Goal: Navigation & Orientation: Find specific page/section

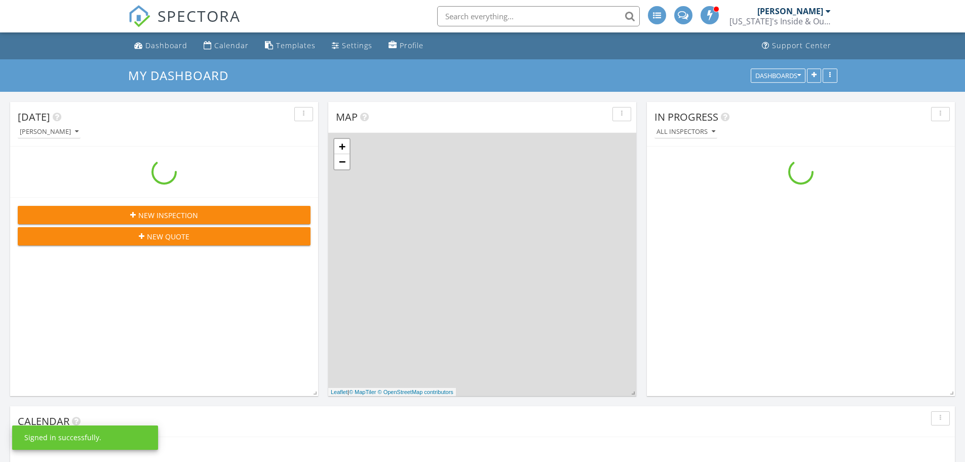
scroll to position [938, 981]
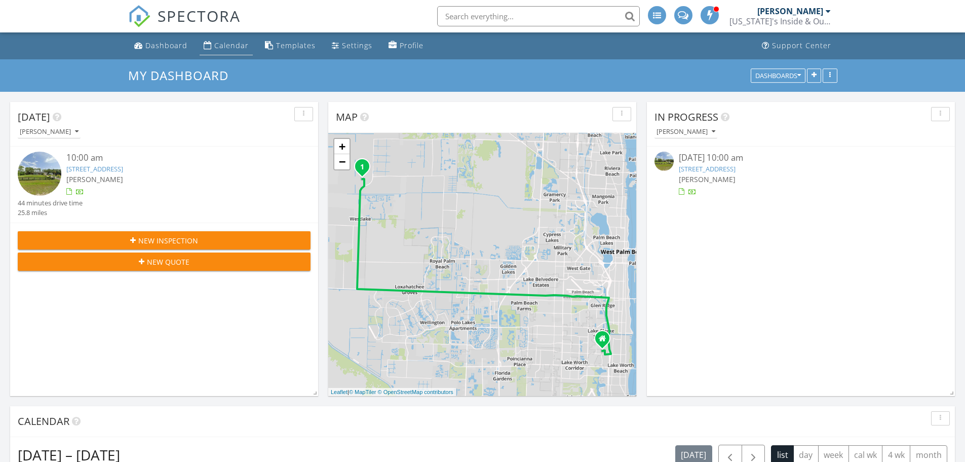
click at [242, 42] on div "Calendar" at bounding box center [231, 46] width 34 height 10
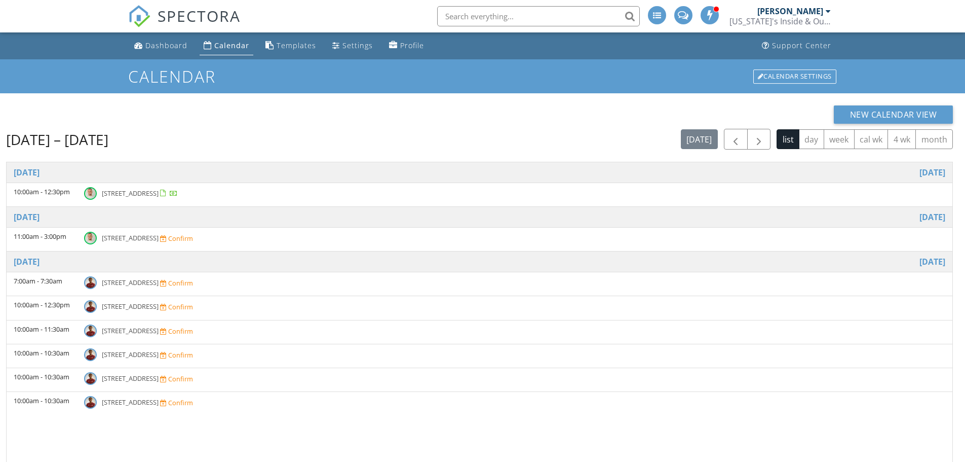
drag, startPoint x: 128, startPoint y: 75, endPoint x: 174, endPoint y: 139, distance: 79.5
click at [174, 139] on body "SPECTORA [PERSON_NAME] [US_STATE]'s Inside & Out Inspections Role: Inspector Da…" at bounding box center [482, 298] width 965 height 596
click at [174, 139] on div "[DATE] – [DATE] [DATE] list day week cal wk 4 wk month" at bounding box center [479, 139] width 947 height 21
drag, startPoint x: 167, startPoint y: 138, endPoint x: 36, endPoint y: 132, distance: 131.4
click at [73, 142] on div "[DATE] – [DATE] [DATE] list day week cal wk 4 wk month" at bounding box center [479, 139] width 947 height 21
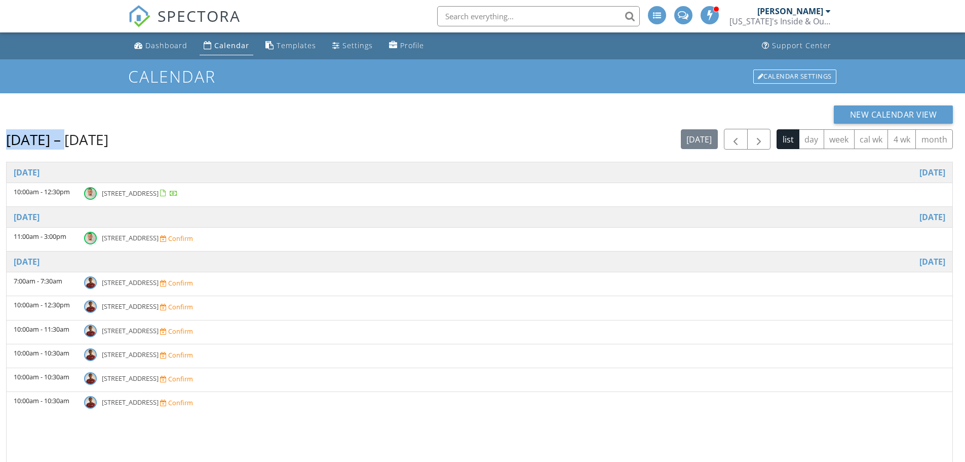
drag, startPoint x: 36, startPoint y: 132, endPoint x: 0, endPoint y: 137, distance: 36.3
click at [0, 137] on div "New Calendar View [DATE] – [DATE] [DATE] list day week cal wk 4 wk month Time E…" at bounding box center [482, 344] width 965 height 503
click at [247, 153] on div "[DATE] – [DATE] [DATE] list day week cal wk 4 wk month Time Event [DATE] 10:00a…" at bounding box center [479, 360] width 947 height 462
drag, startPoint x: 155, startPoint y: 145, endPoint x: 118, endPoint y: 81, distance: 74.5
click at [118, 81] on body "SPECTORA [PERSON_NAME] [US_STATE]'s Inside & Out Inspections Role: Inspector Da…" at bounding box center [482, 298] width 965 height 596
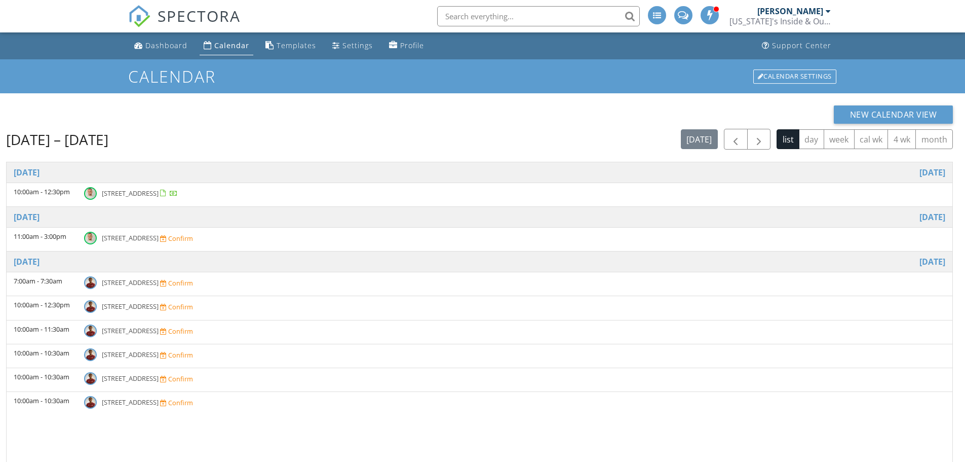
click at [195, 127] on div "New Calendar View [DATE] – [DATE] [DATE] list day week cal wk 4 wk month Time E…" at bounding box center [479, 347] width 947 height 485
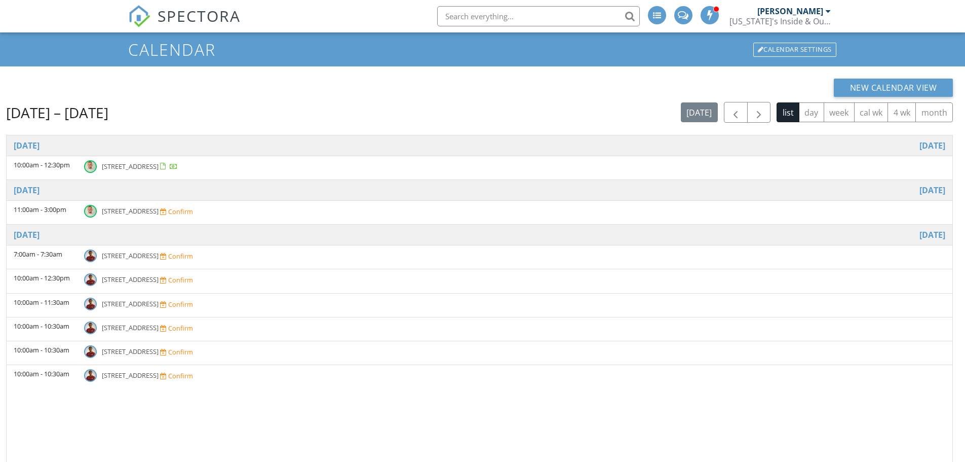
scroll to position [67, 0]
